Goal: Task Accomplishment & Management: Use online tool/utility

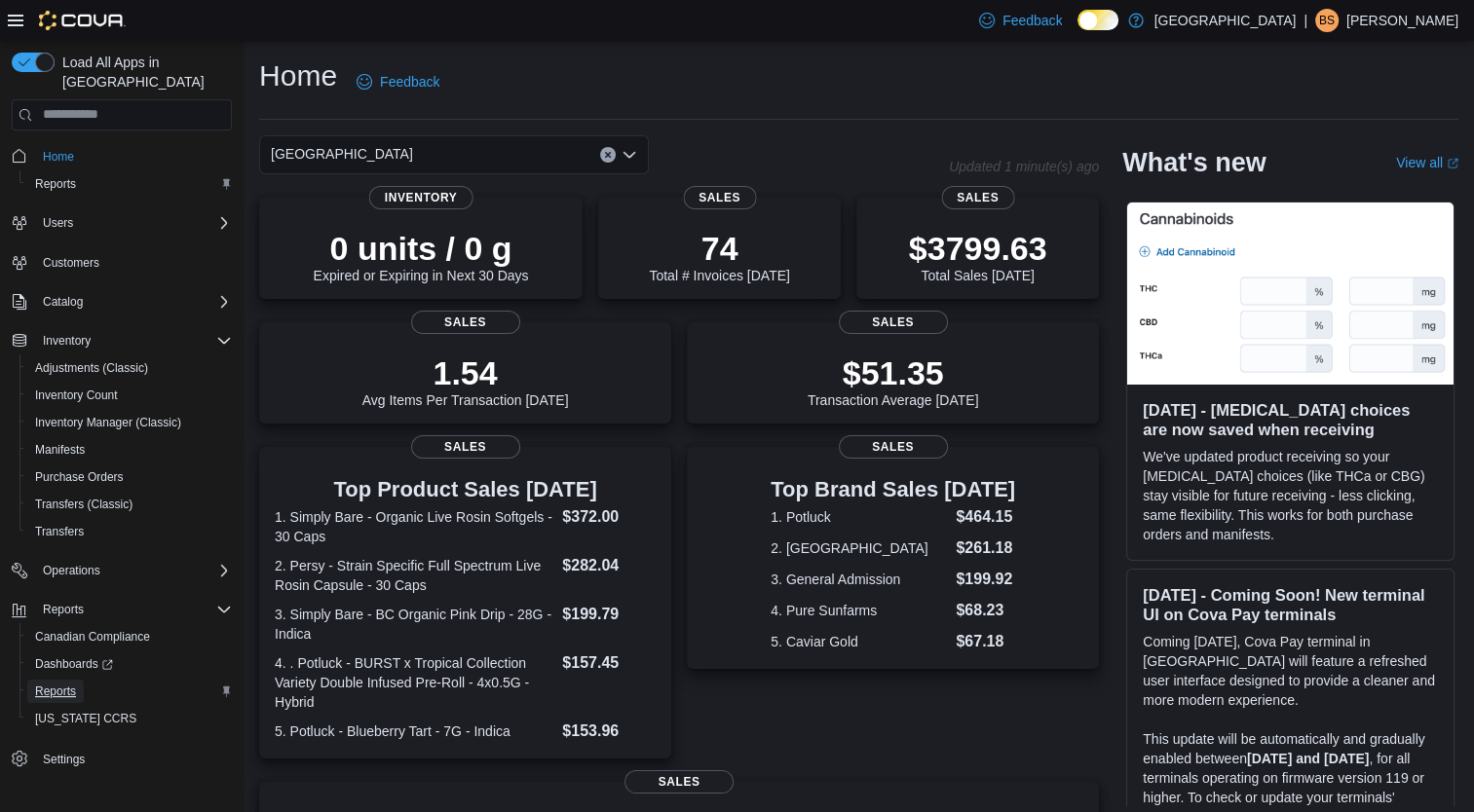
click at [51, 679] on span "Reports" at bounding box center [54, 691] width 41 height 24
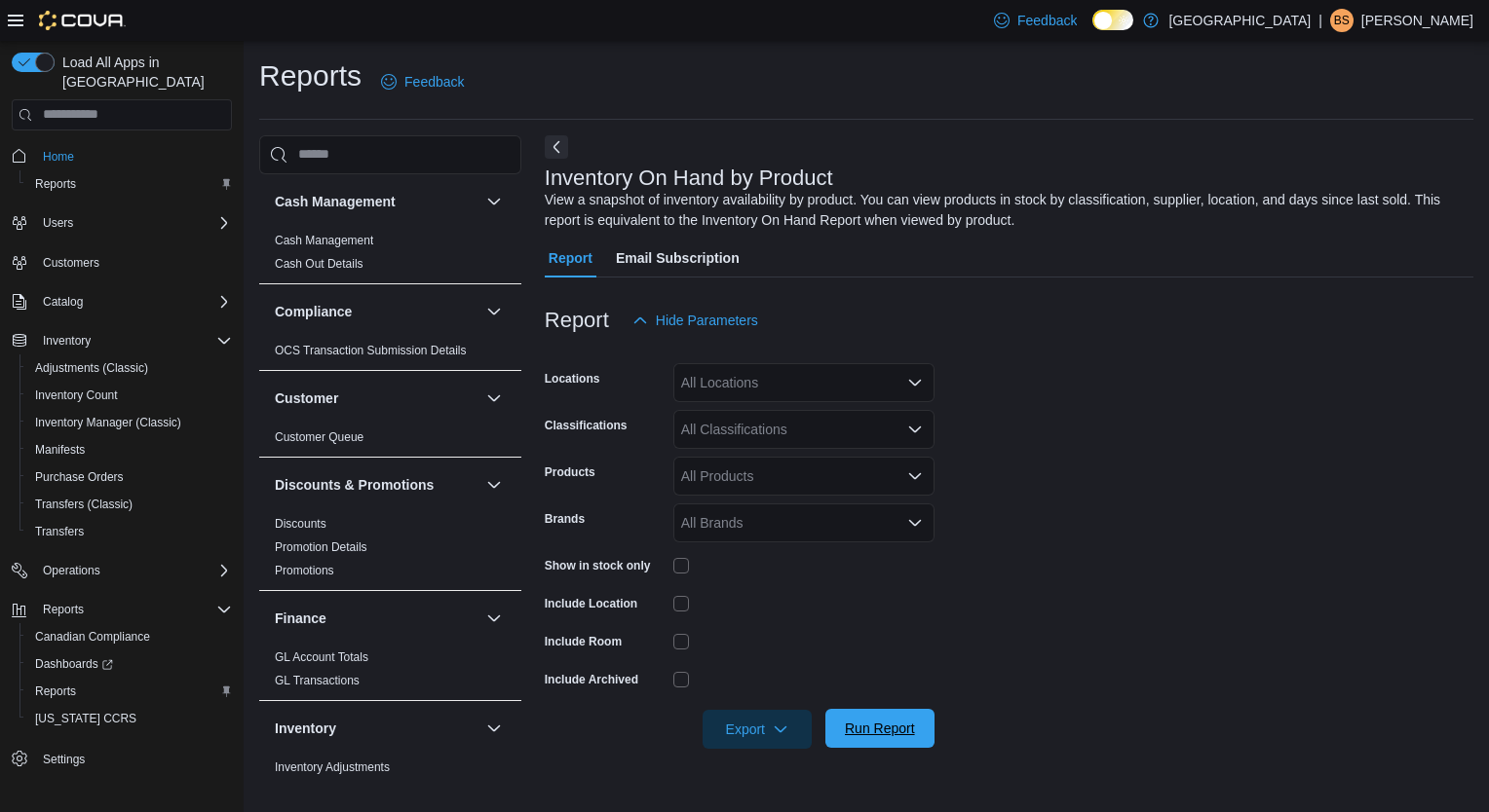
click at [924, 736] on button "Run Report" at bounding box center [880, 728] width 109 height 39
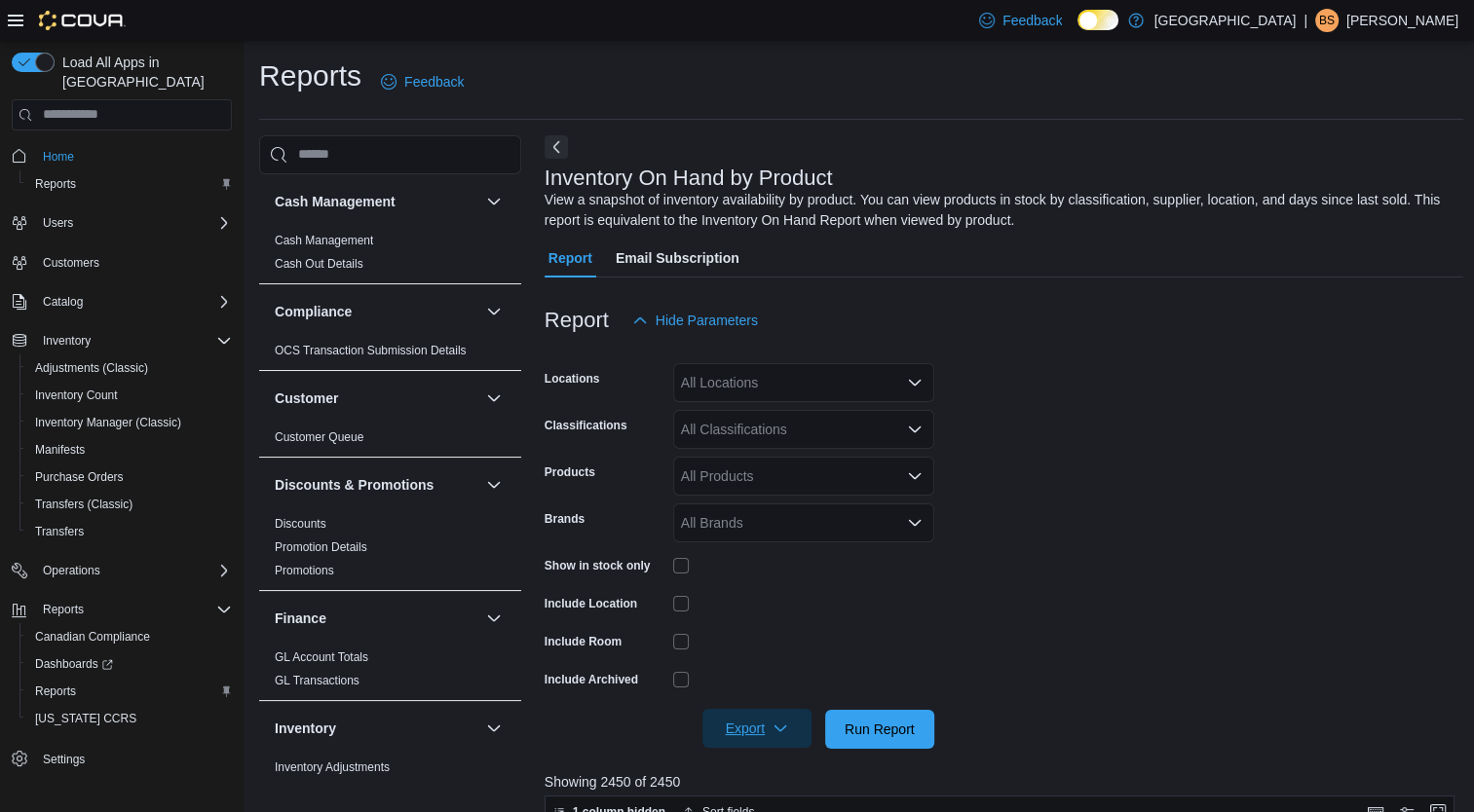
click at [770, 717] on span "Export" at bounding box center [757, 728] width 86 height 39
click at [787, 613] on span "Export to Excel" at bounding box center [760, 610] width 88 height 16
